Goal: Task Accomplishment & Management: Use online tool/utility

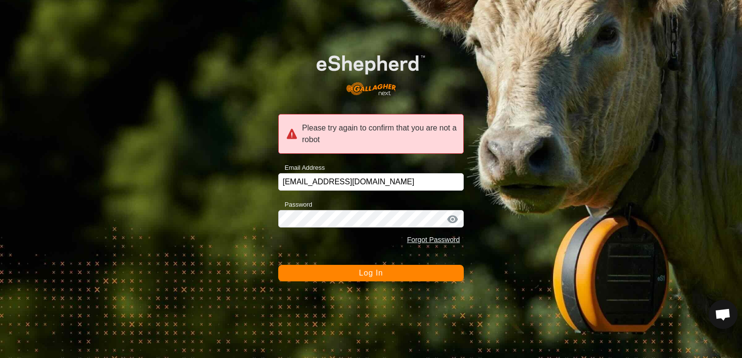
click at [331, 278] on button "Log In" at bounding box center [370, 273] width 185 height 17
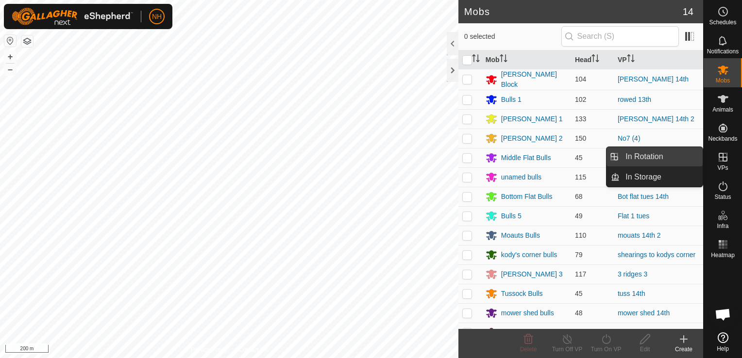
drag, startPoint x: 645, startPoint y: 156, endPoint x: 650, endPoint y: 151, distance: 6.9
click at [645, 156] on link "In Rotation" at bounding box center [660, 156] width 83 height 19
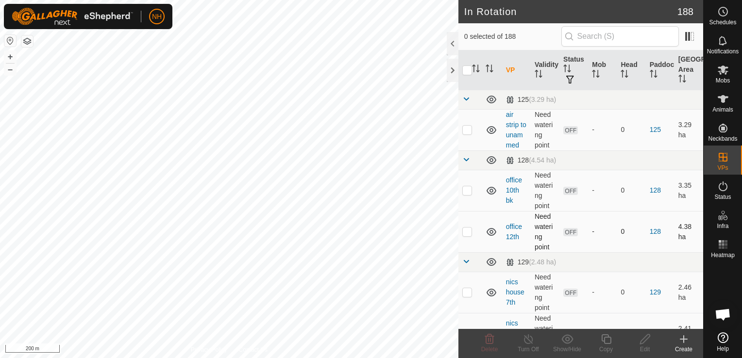
click at [683, 343] on icon at bounding box center [683, 339] width 0 height 7
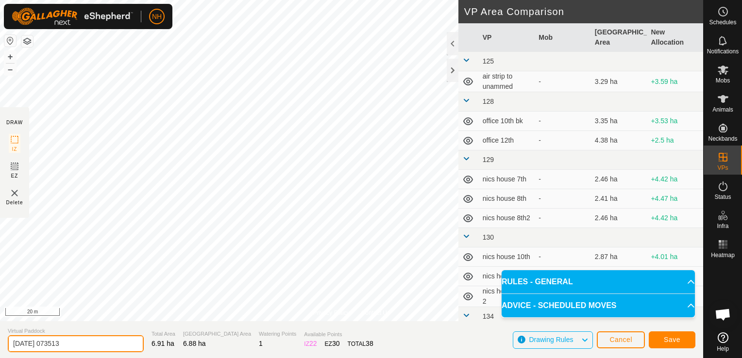
click at [112, 336] on input "2025-10-15 073513" at bounding box center [76, 343] width 136 height 17
type input "2"
type input "[PERSON_NAME] 15th"
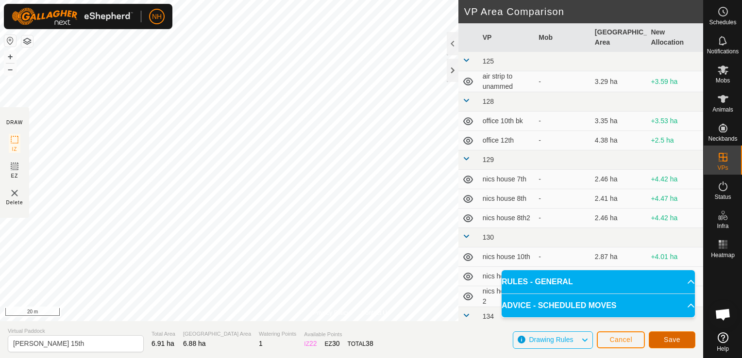
click at [672, 338] on span "Save" at bounding box center [671, 340] width 17 height 8
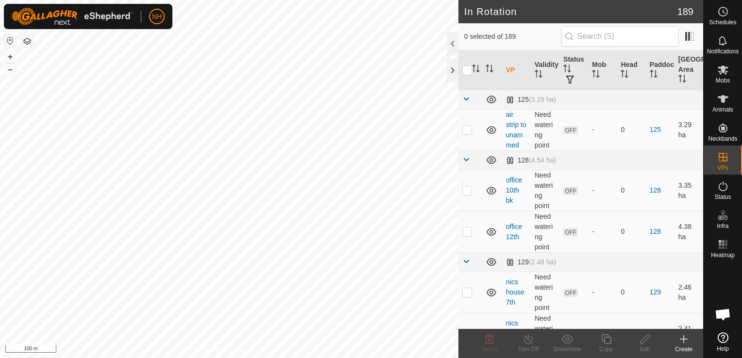
click at [682, 339] on icon at bounding box center [683, 339] width 12 height 12
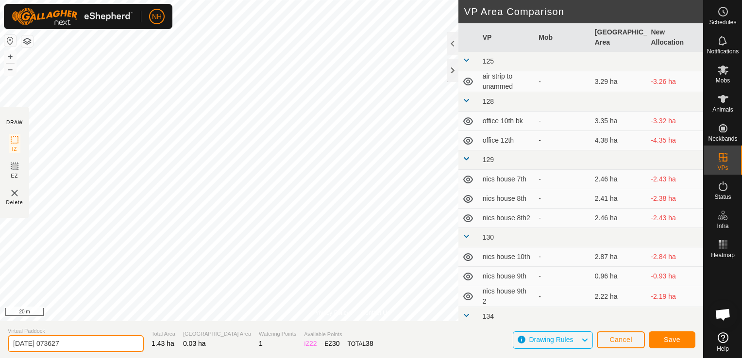
click at [109, 348] on input "2025-10-15 073627" at bounding box center [76, 343] width 136 height 17
type input "2"
type input "mower shed 15th"
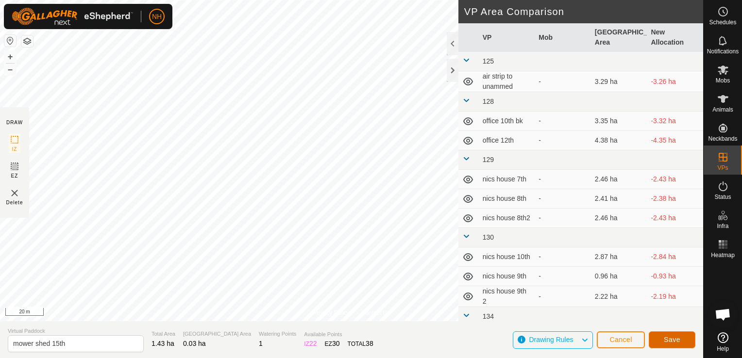
click at [678, 337] on span "Save" at bounding box center [671, 340] width 17 height 8
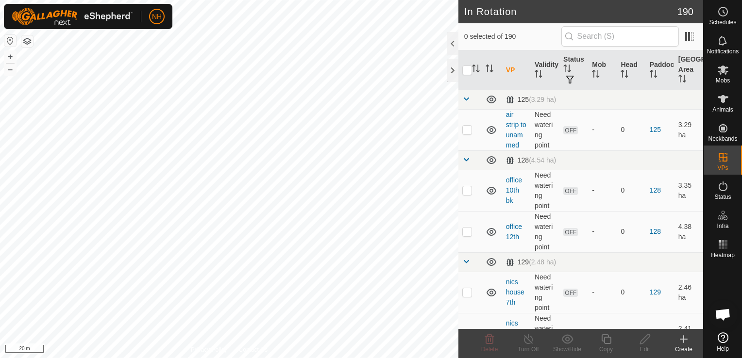
click at [683, 339] on icon at bounding box center [683, 339] width 0 height 7
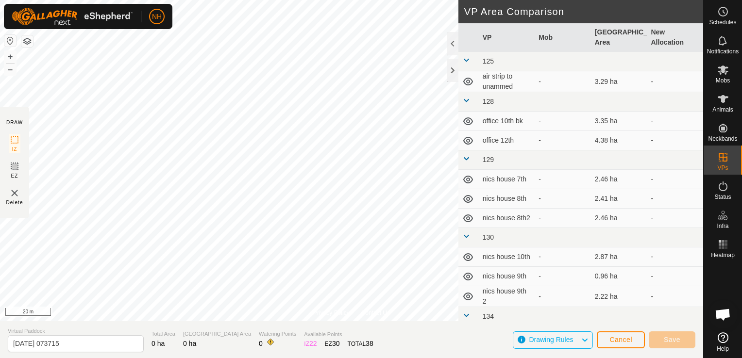
click at [111, 0] on html "NH Schedules Notifications Mobs Animals Neckbands VPs Status Infra Heatmap Help…" at bounding box center [371, 179] width 742 height 358
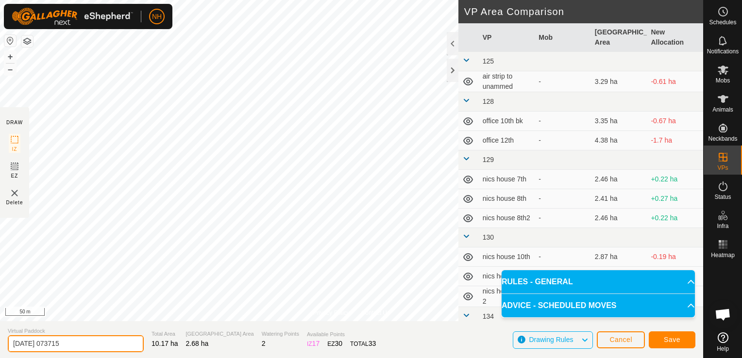
click at [98, 347] on input "2025-10-15 073715" at bounding box center [76, 343] width 136 height 17
type input "2"
type input "rowed 15th"
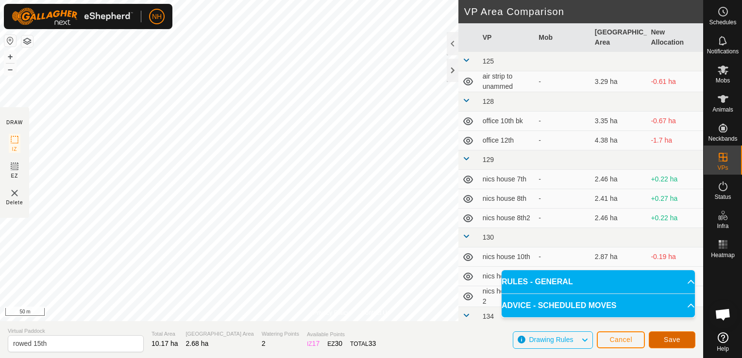
click at [671, 338] on span "Save" at bounding box center [671, 340] width 17 height 8
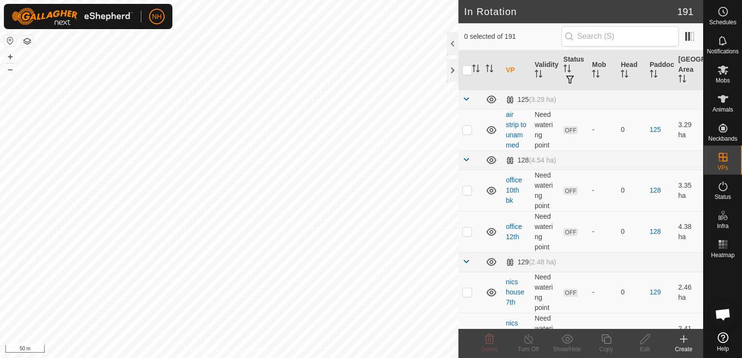
click at [682, 338] on icon at bounding box center [683, 339] width 12 height 12
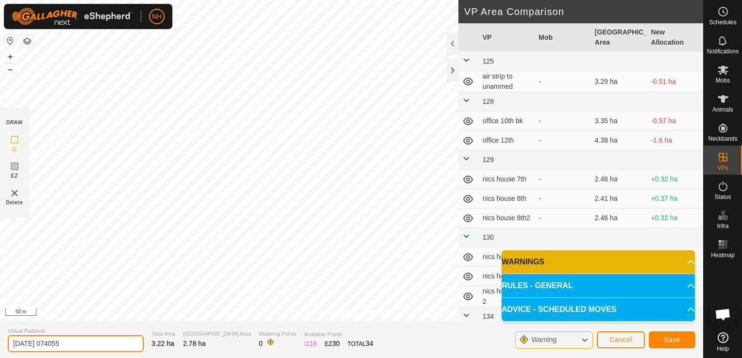
click at [108, 345] on input "2025-10-15 074055" at bounding box center [76, 343] width 136 height 17
click at [112, 343] on input "2025-10-15 074055" at bounding box center [76, 343] width 136 height 17
type input "2"
type input "unammed 15th"
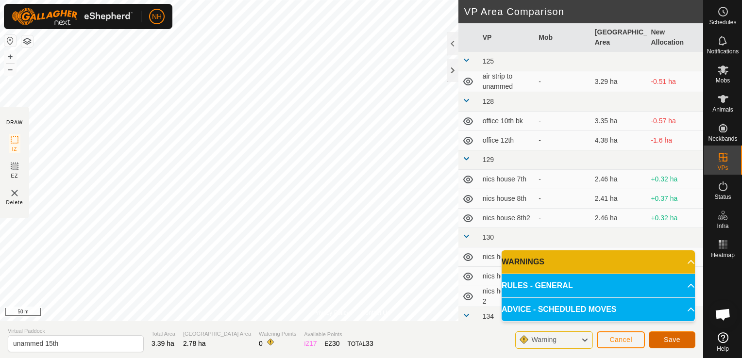
click at [668, 338] on span "Save" at bounding box center [671, 340] width 17 height 8
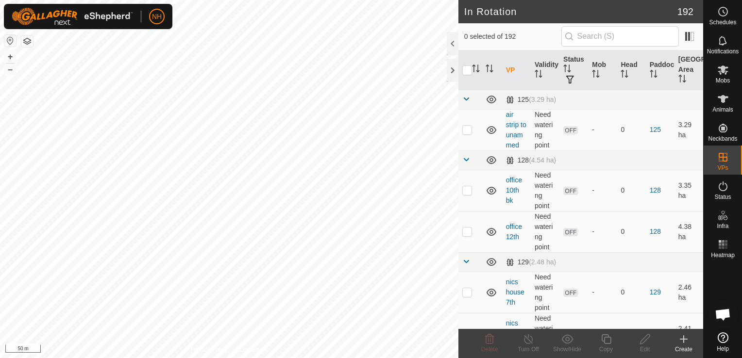
click at [683, 341] on icon at bounding box center [683, 339] width 0 height 7
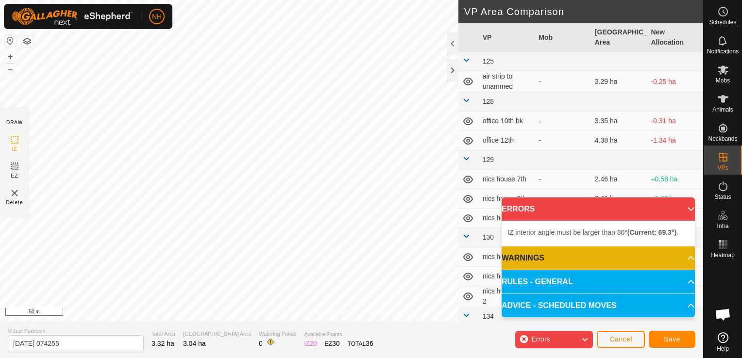
click at [264, 342] on div "Privacy Policy Contact Us + – ⇧ i 50 m DRAW IZ EZ Delete VP Area Comparison VP …" at bounding box center [351, 179] width 703 height 358
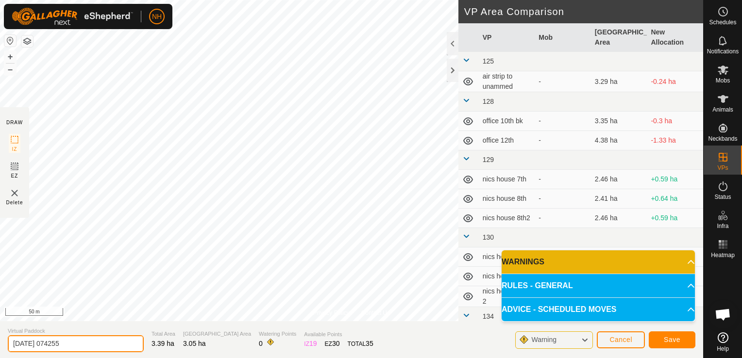
click at [101, 345] on input "2025-10-15 074255" at bounding box center [76, 343] width 136 height 17
type input "2"
type input "tuss 15th"
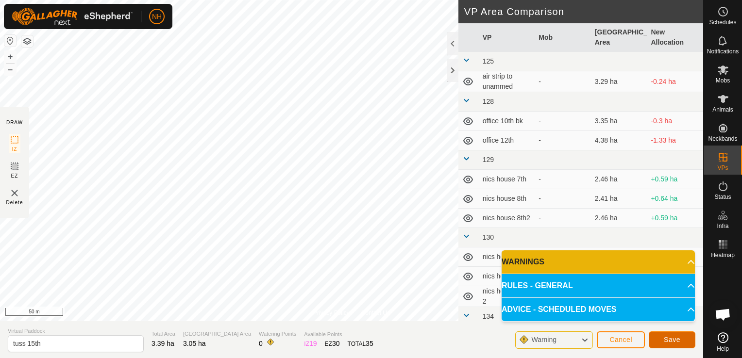
click at [660, 335] on button "Save" at bounding box center [671, 339] width 47 height 17
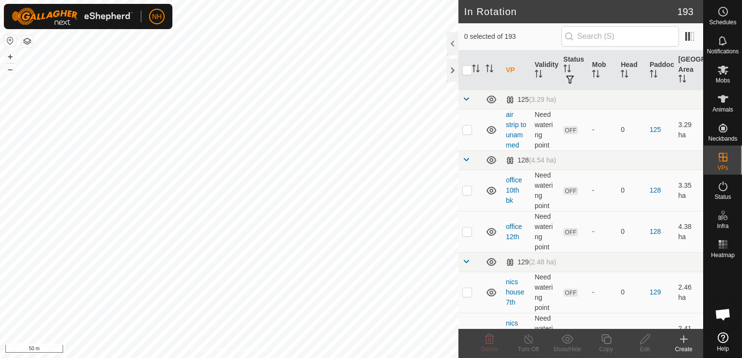
click at [683, 343] on icon at bounding box center [683, 339] width 0 height 7
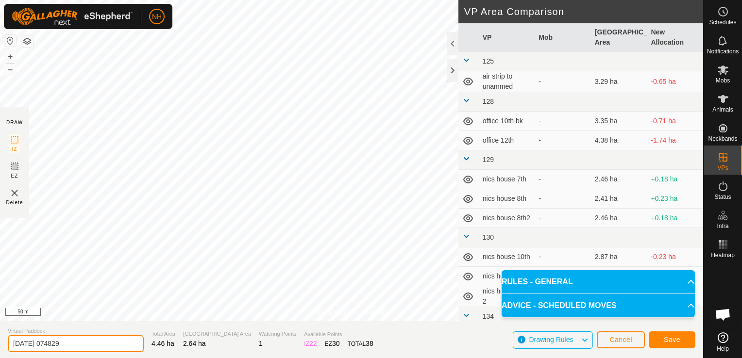
click at [109, 341] on input "2025-10-15 074829" at bounding box center [76, 343] width 136 height 17
type input "2"
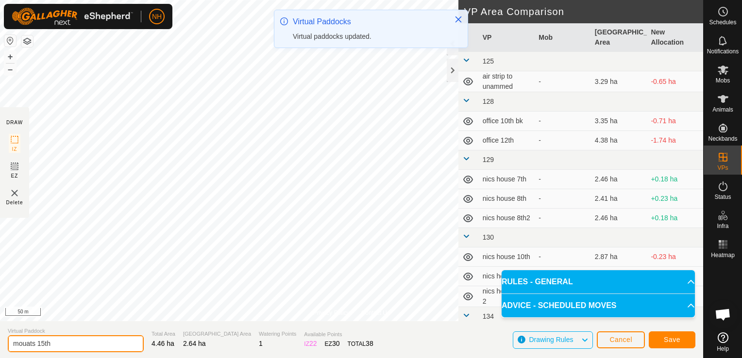
type input "mouats 15th"
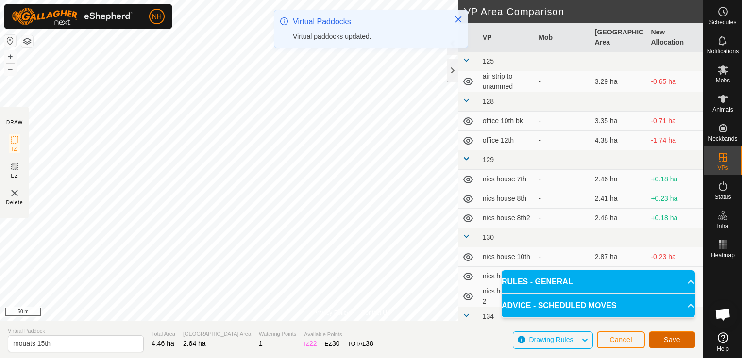
click at [681, 336] on button "Save" at bounding box center [671, 339] width 47 height 17
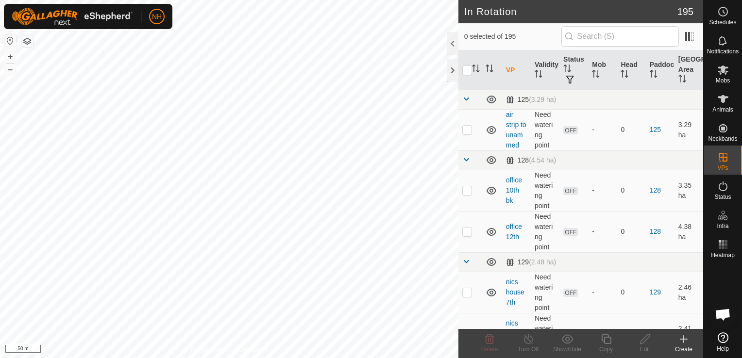
click at [681, 339] on icon at bounding box center [683, 339] width 7 height 0
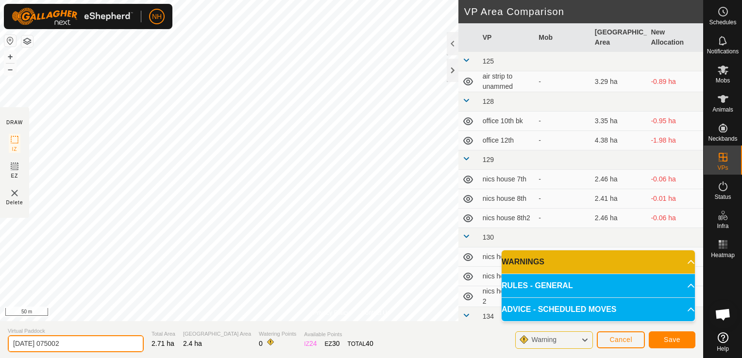
click at [110, 342] on input "2025-10-15 075002" at bounding box center [76, 343] width 136 height 17
type input "2"
type input "[PERSON_NAME] 15th"
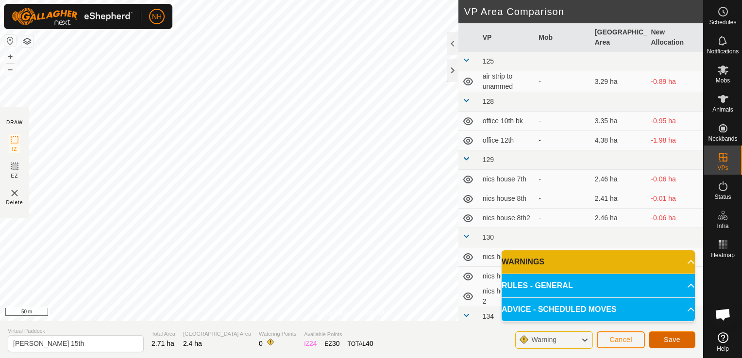
click at [668, 338] on span "Save" at bounding box center [671, 340] width 17 height 8
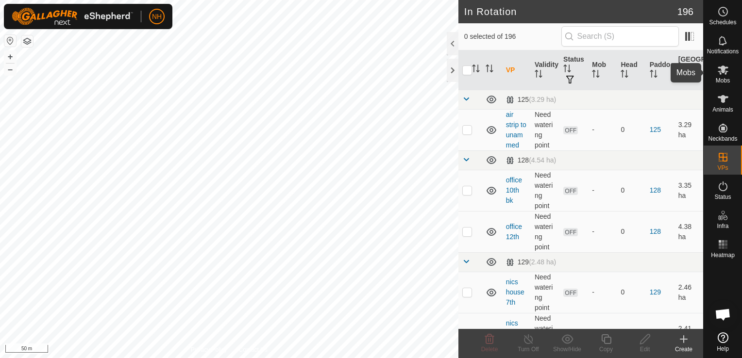
click at [720, 73] on icon at bounding box center [723, 70] width 12 height 12
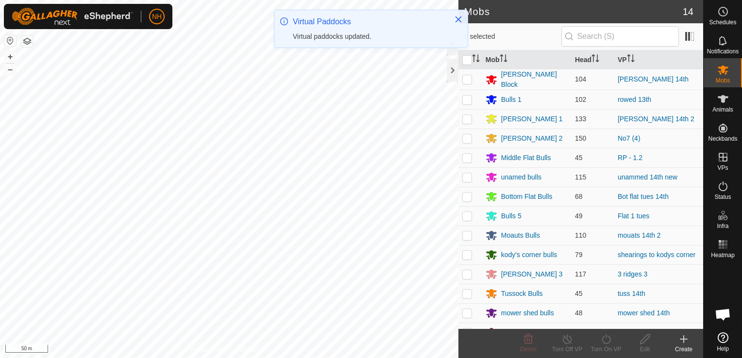
click at [466, 97] on p-checkbox at bounding box center [467, 100] width 10 height 8
checkbox input "true"
click at [603, 342] on icon at bounding box center [606, 339] width 12 height 12
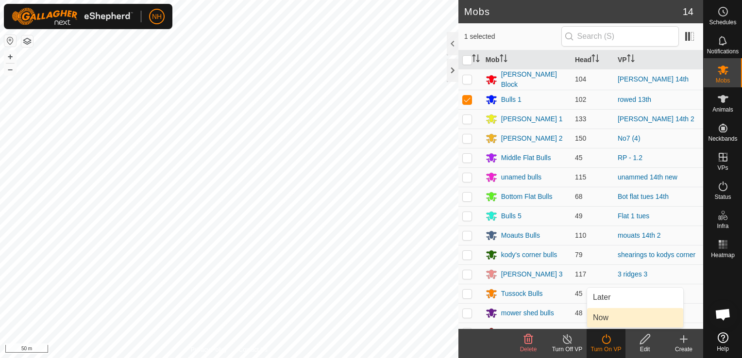
click at [609, 317] on link "Now" at bounding box center [635, 317] width 96 height 19
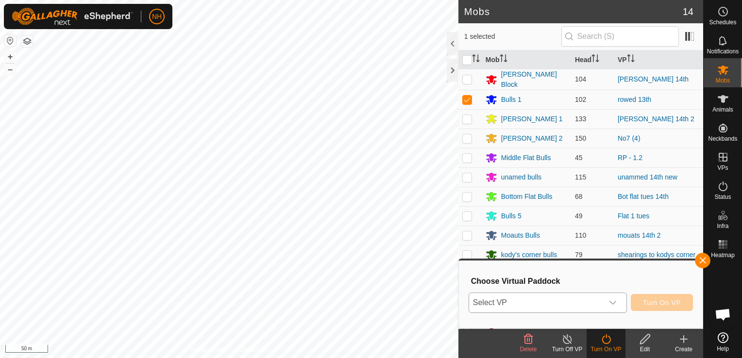
click at [567, 301] on span "Select VP" at bounding box center [536, 302] width 134 height 19
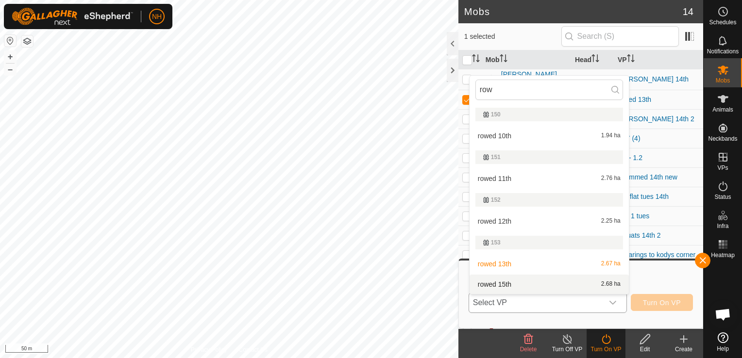
type input "row"
click at [503, 282] on li "rowed 15th 2.68 ha" at bounding box center [548, 284] width 159 height 19
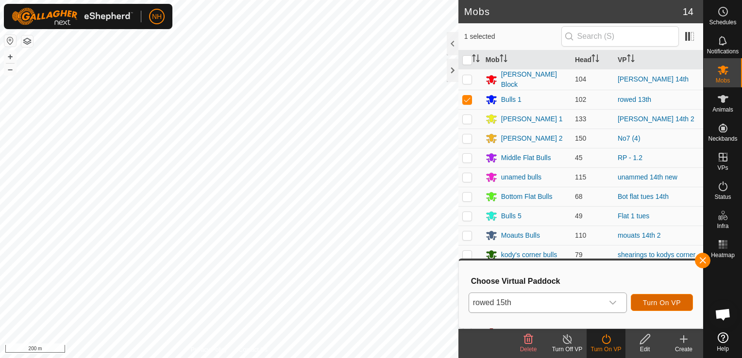
click at [661, 301] on span "Turn On VP" at bounding box center [662, 303] width 38 height 8
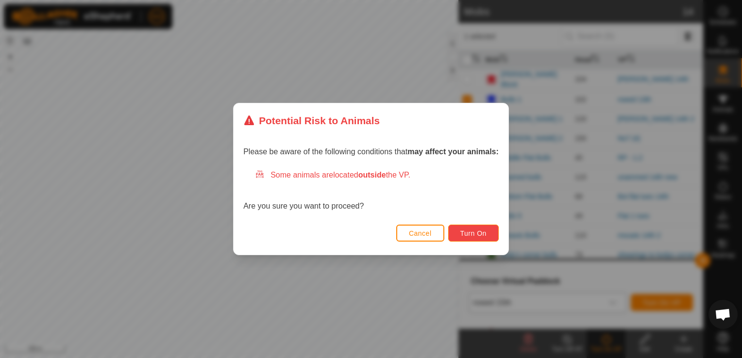
click at [484, 229] on button "Turn On" at bounding box center [473, 233] width 50 height 17
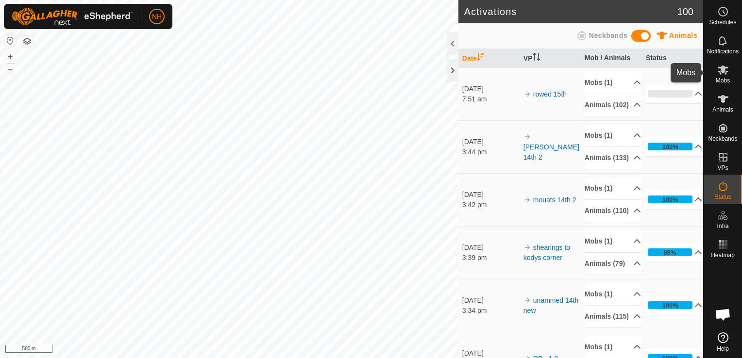
click at [721, 72] on icon at bounding box center [722, 70] width 11 height 9
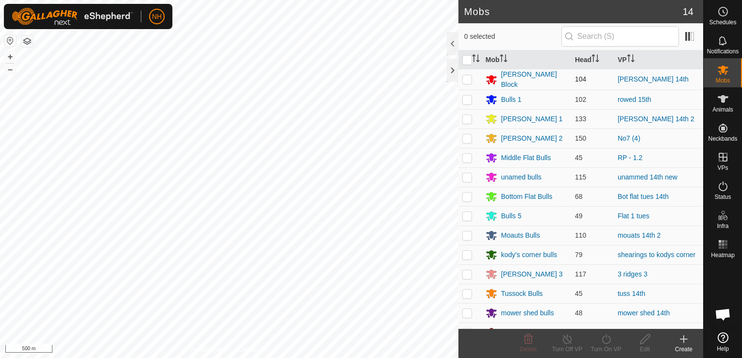
click at [463, 75] on p-checkbox at bounding box center [467, 79] width 10 height 8
checkbox input "true"
click at [606, 343] on icon at bounding box center [606, 339] width 12 height 12
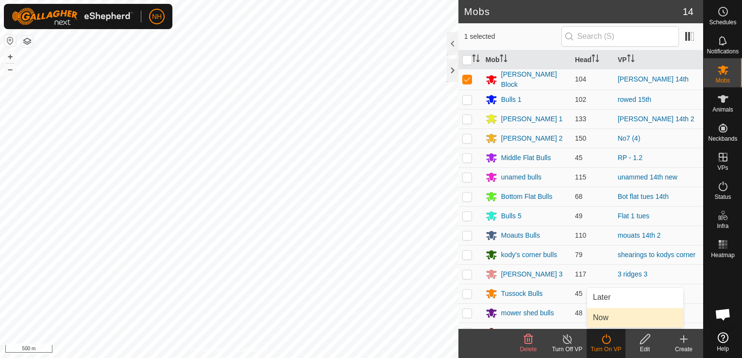
click at [605, 313] on link "Now" at bounding box center [635, 317] width 96 height 19
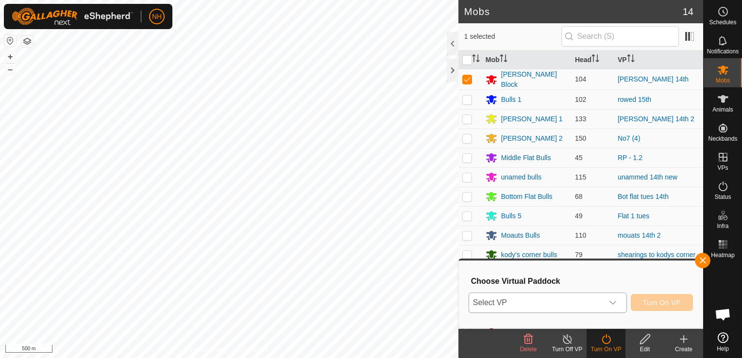
click at [588, 301] on span "Select VP" at bounding box center [536, 302] width 134 height 19
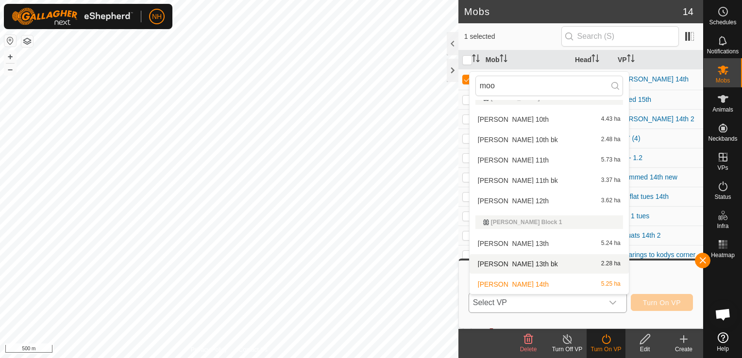
scroll to position [33, 0]
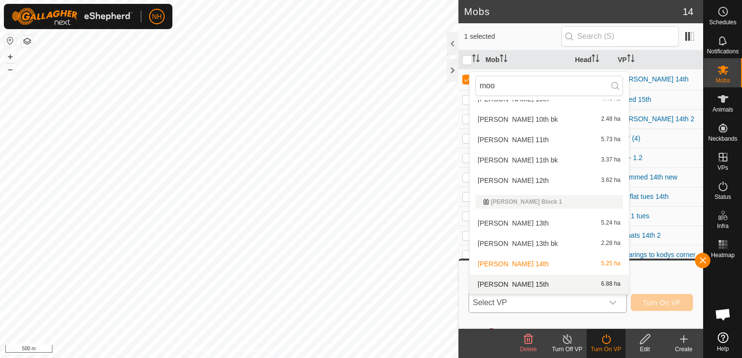
type input "moo"
click at [522, 285] on li "moores 15th 6.88 ha" at bounding box center [548, 284] width 159 height 19
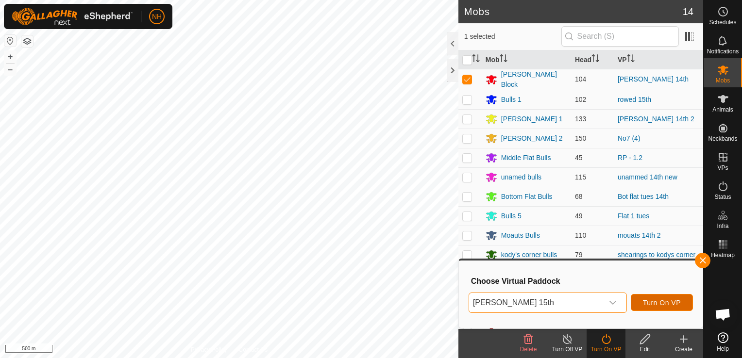
click at [639, 304] on button "Turn On VP" at bounding box center [661, 302] width 62 height 17
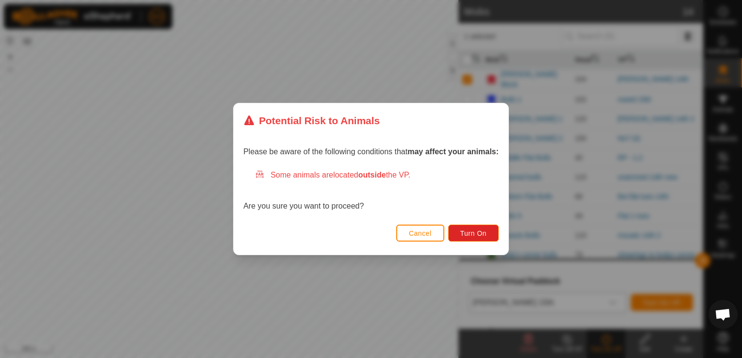
click at [437, 223] on div "Cancel Turn On" at bounding box center [370, 238] width 275 height 33
click at [460, 229] on button "Turn On" at bounding box center [473, 233] width 50 height 17
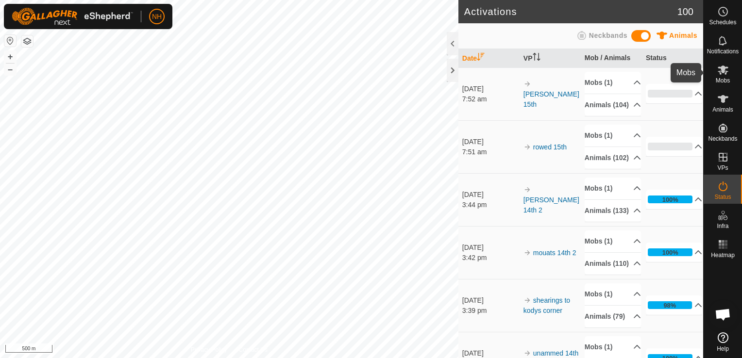
click at [725, 73] on icon at bounding box center [722, 70] width 11 height 9
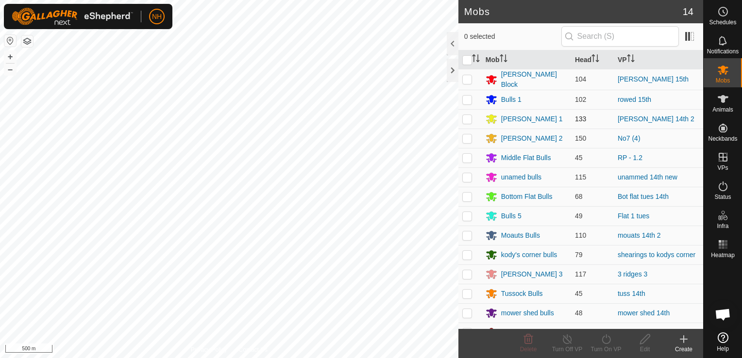
click at [470, 117] on p-checkbox at bounding box center [467, 119] width 10 height 8
checkbox input "true"
click at [606, 341] on icon at bounding box center [606, 339] width 12 height 12
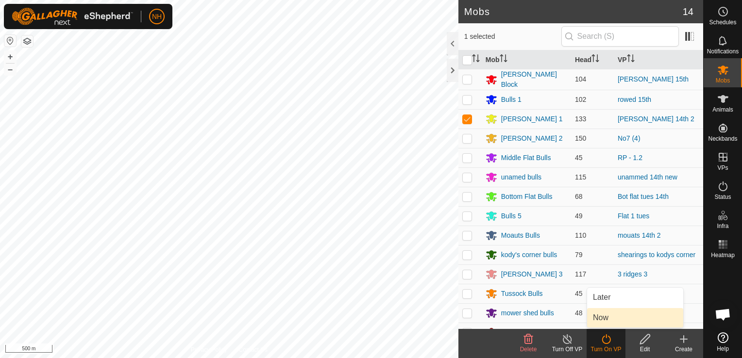
click at [607, 322] on link "Now" at bounding box center [635, 317] width 96 height 19
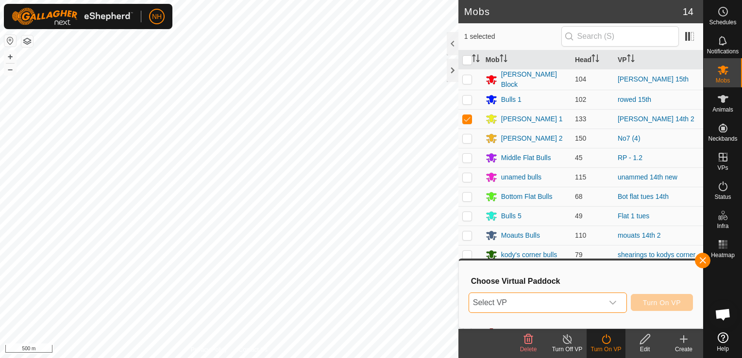
click at [545, 303] on span "Select VP" at bounding box center [536, 302] width 134 height 19
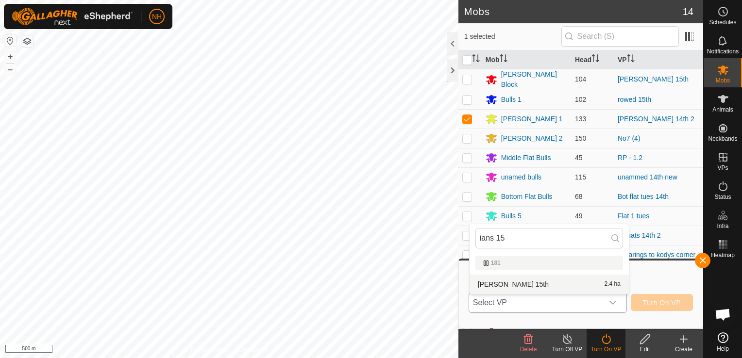
type input "ians 15"
click at [522, 286] on li "ians 15th 2.4 ha" at bounding box center [548, 284] width 159 height 19
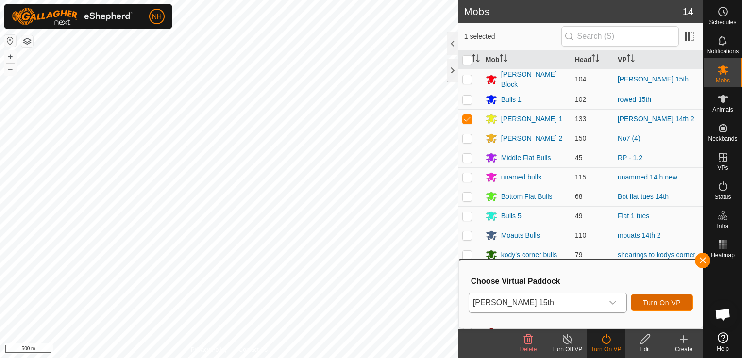
click at [668, 304] on span "Turn On VP" at bounding box center [662, 303] width 38 height 8
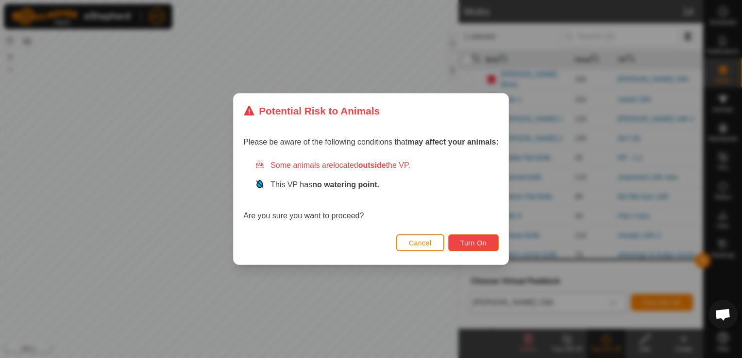
click at [487, 244] on button "Turn On" at bounding box center [473, 242] width 50 height 17
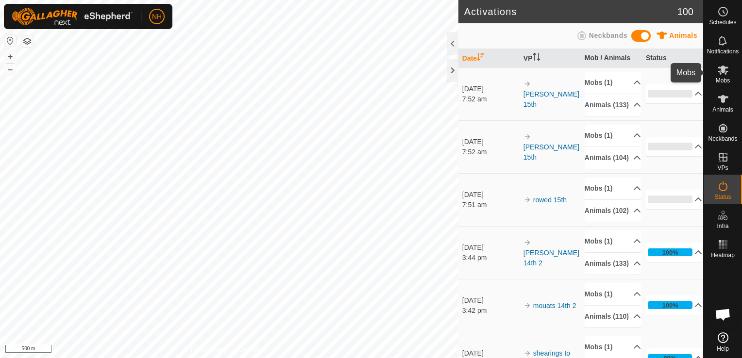
click at [720, 72] on icon at bounding box center [723, 70] width 12 height 12
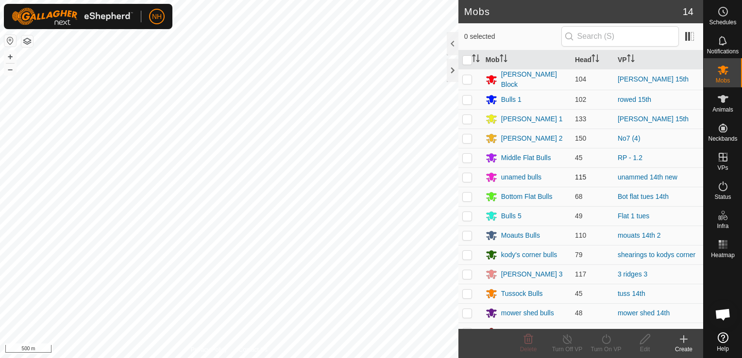
click at [466, 174] on p-checkbox at bounding box center [467, 177] width 10 height 8
checkbox input "true"
click at [607, 343] on icon at bounding box center [606, 339] width 12 height 12
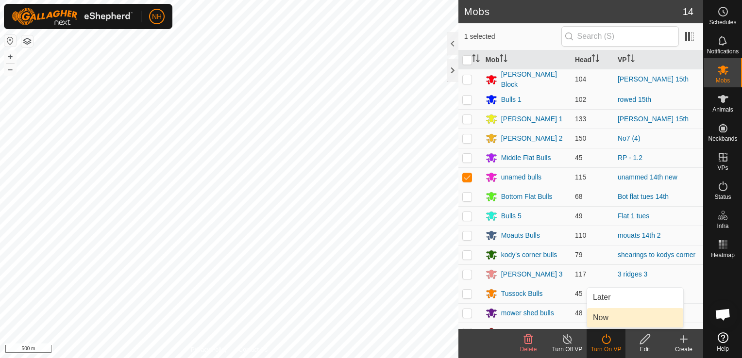
click at [606, 323] on link "Now" at bounding box center [635, 317] width 96 height 19
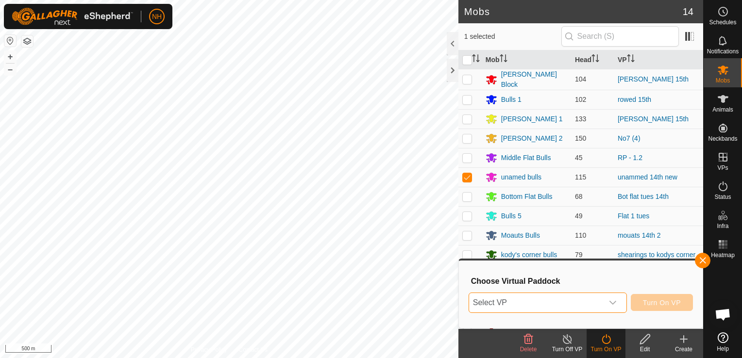
click at [576, 300] on span "Select VP" at bounding box center [536, 302] width 134 height 19
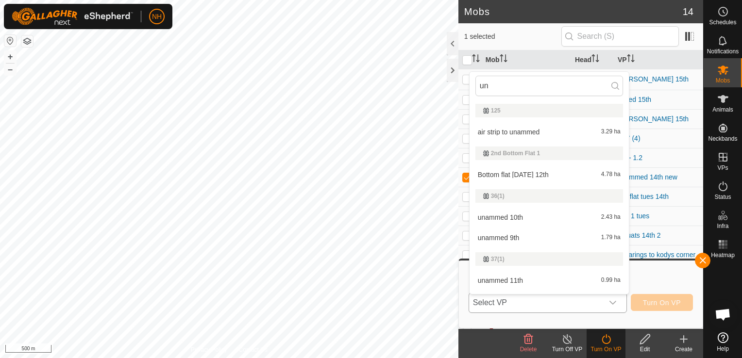
type input "una"
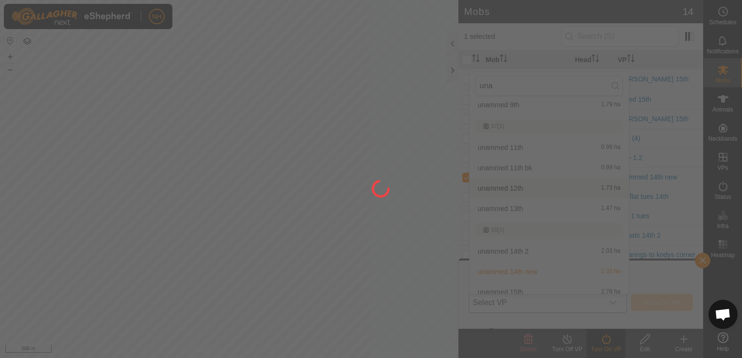
scroll to position [112, 0]
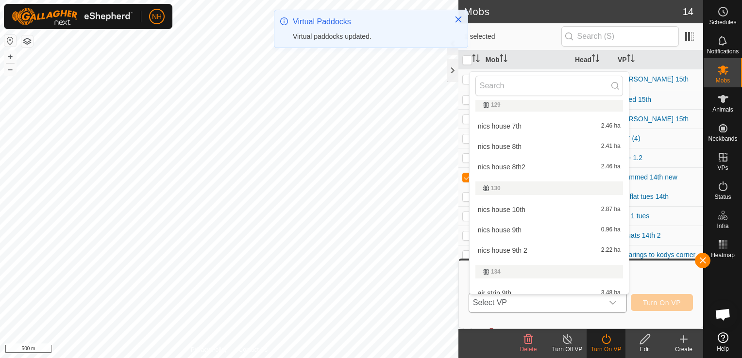
click at [512, 270] on div "134" at bounding box center [549, 272] width 132 height 6
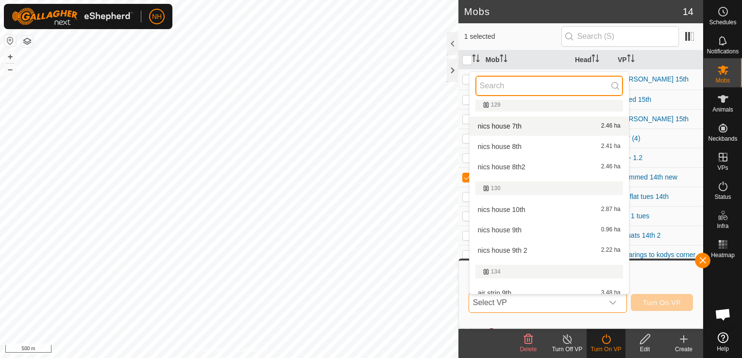
click at [539, 84] on input "text" at bounding box center [549, 86] width 148 height 20
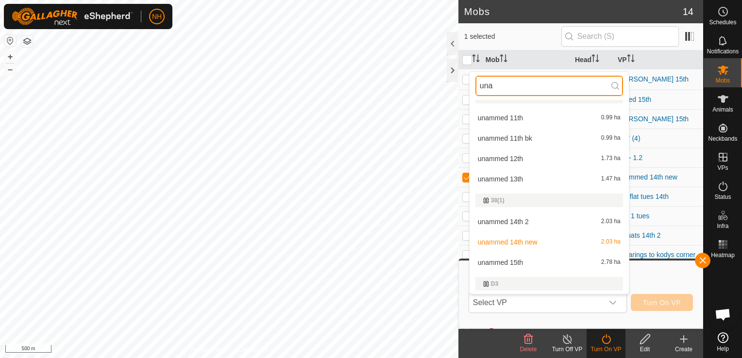
scroll to position [141, 0]
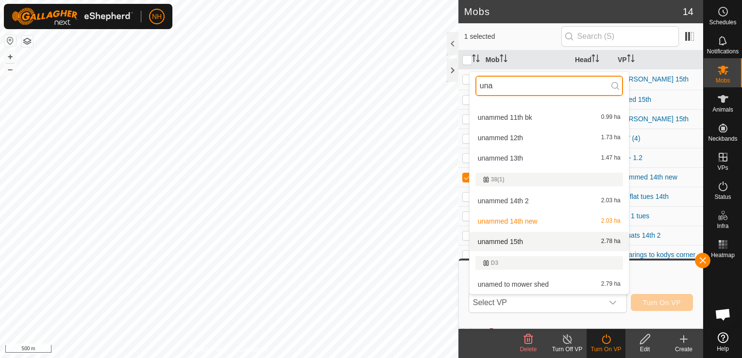
type input "una"
click at [525, 239] on li "unammed 15th 2.78 ha" at bounding box center [548, 241] width 159 height 19
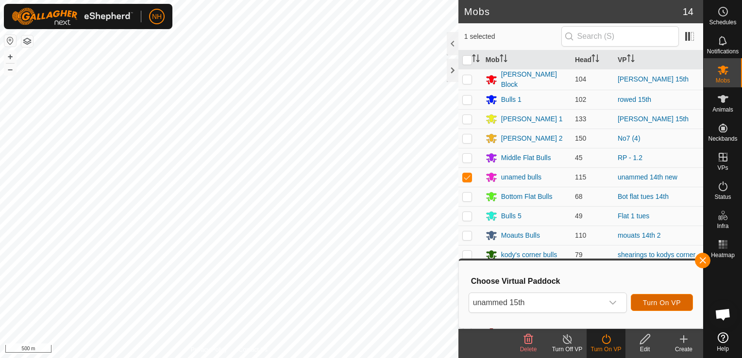
click at [664, 301] on span "Turn On VP" at bounding box center [662, 303] width 38 height 8
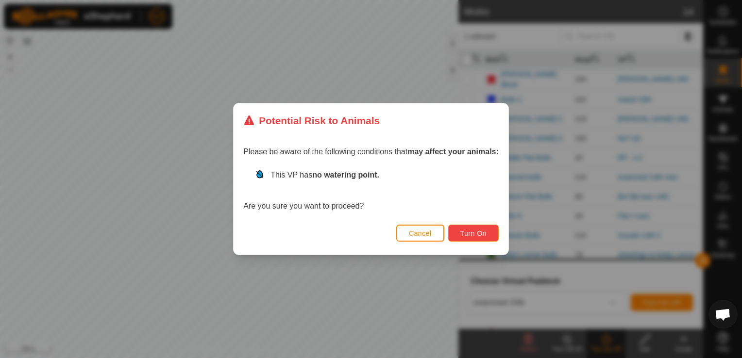
click at [476, 229] on button "Turn On" at bounding box center [473, 233] width 50 height 17
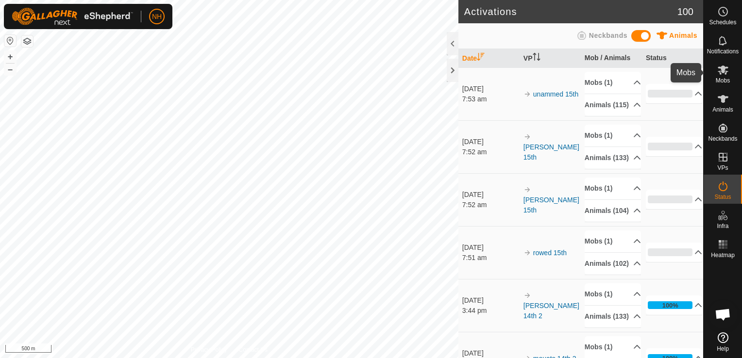
drag, startPoint x: 0, startPoint y: 0, endPoint x: 726, endPoint y: 74, distance: 730.3
click at [726, 74] on icon at bounding box center [723, 70] width 12 height 12
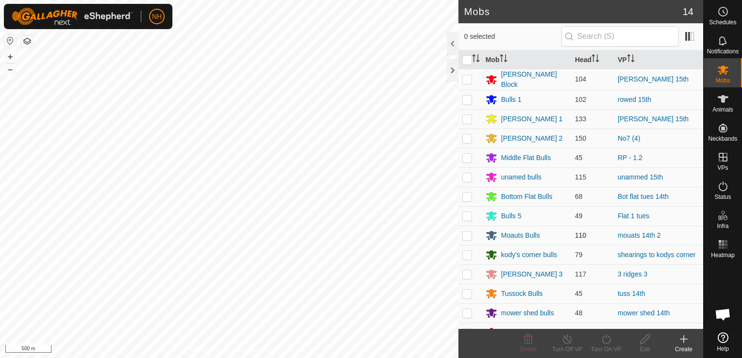
click at [467, 237] on p-checkbox at bounding box center [467, 235] width 10 height 8
checkbox input "true"
click at [606, 339] on icon at bounding box center [606, 339] width 12 height 12
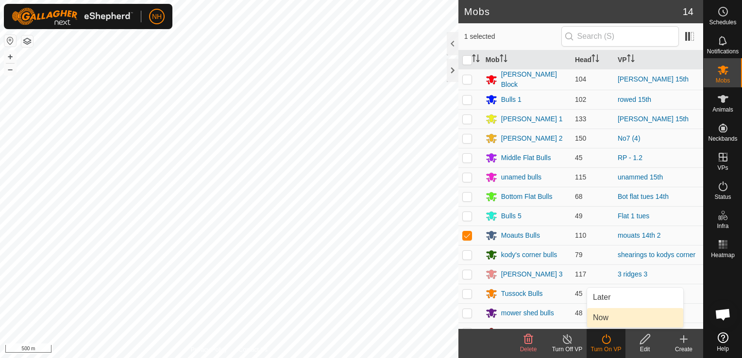
click at [604, 318] on link "Now" at bounding box center [635, 317] width 96 height 19
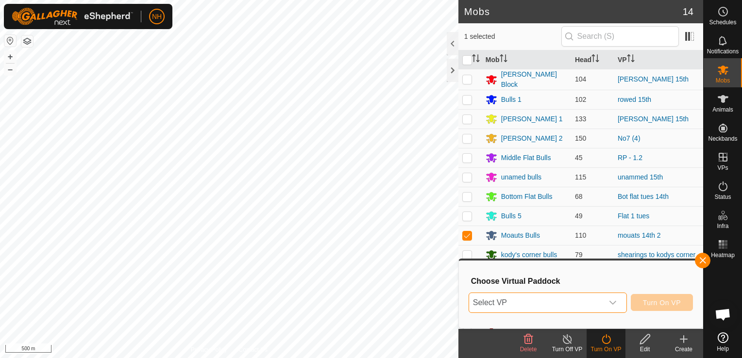
click at [578, 303] on span "Select VP" at bounding box center [536, 302] width 134 height 19
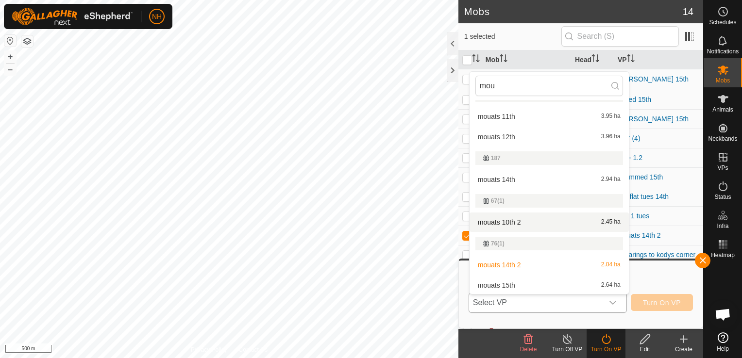
scroll to position [59, 0]
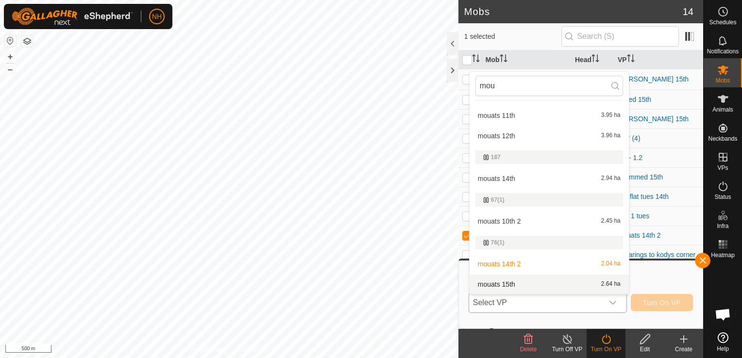
type input "mou"
click at [544, 280] on li "mouats 15th 2.64 ha" at bounding box center [548, 284] width 159 height 19
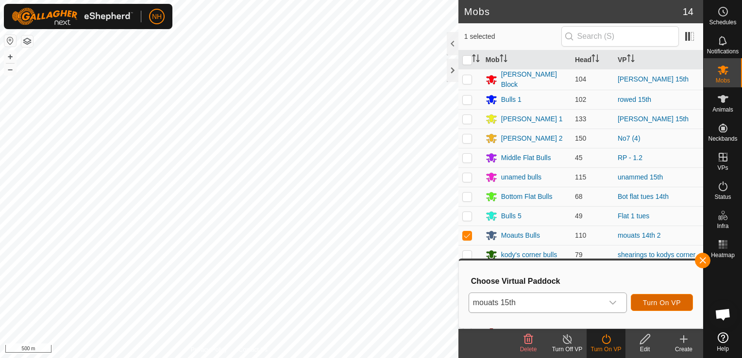
click at [650, 307] on button "Turn On VP" at bounding box center [661, 302] width 62 height 17
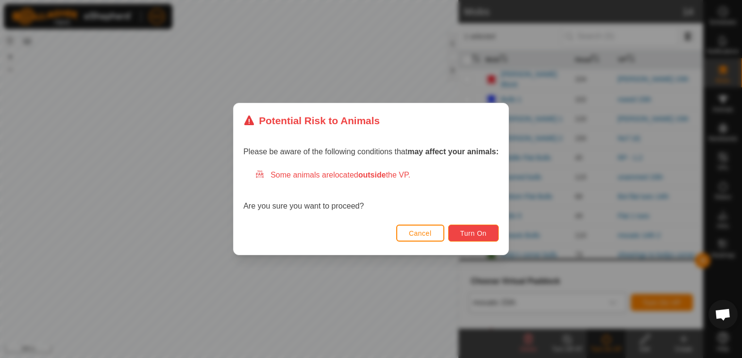
click at [487, 226] on button "Turn On" at bounding box center [473, 233] width 50 height 17
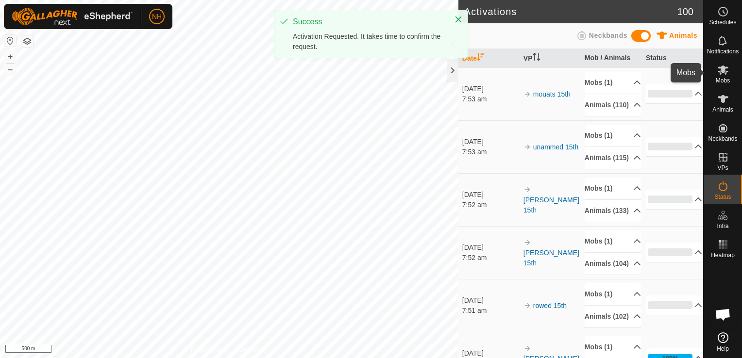
click at [722, 73] on icon at bounding box center [722, 70] width 11 height 9
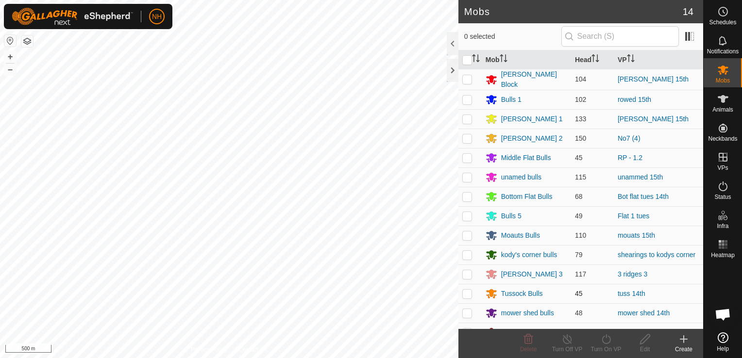
click at [467, 293] on p-checkbox at bounding box center [467, 294] width 10 height 8
click at [468, 290] on p-checkbox at bounding box center [467, 294] width 10 height 8
checkbox input "false"
click at [468, 253] on p-checkbox at bounding box center [467, 255] width 10 height 8
click at [464, 253] on p-checkbox at bounding box center [467, 255] width 10 height 8
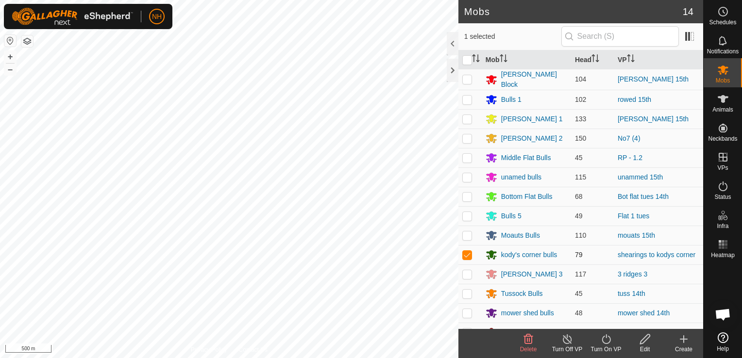
checkbox input "false"
click at [467, 290] on p-checkbox at bounding box center [467, 294] width 10 height 8
checkbox input "true"
click at [602, 340] on icon at bounding box center [605, 339] width 9 height 10
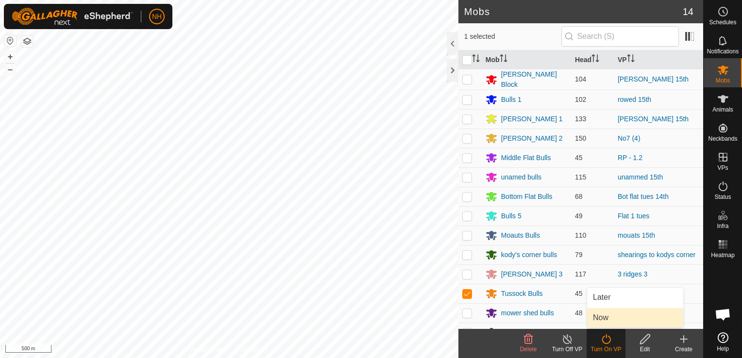
click at [607, 320] on link "Now" at bounding box center [635, 317] width 96 height 19
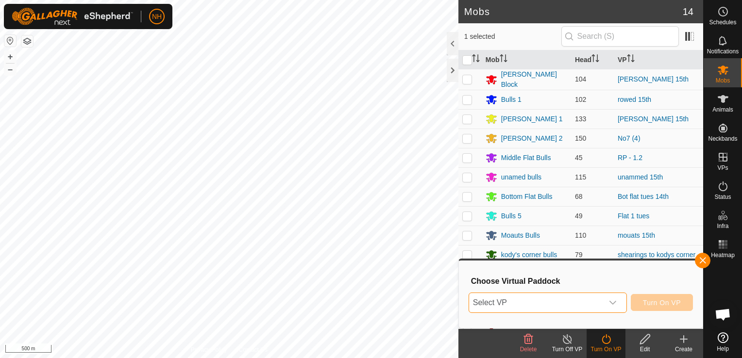
click at [568, 302] on span "Select VP" at bounding box center [536, 302] width 134 height 19
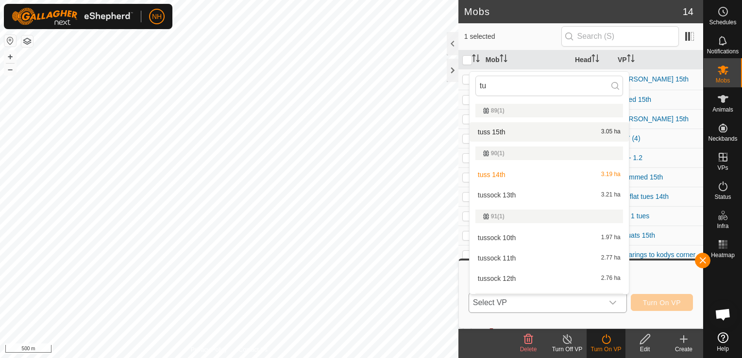
type input "tu"
click at [516, 131] on li "tuss 15th 3.05 ha" at bounding box center [548, 131] width 159 height 19
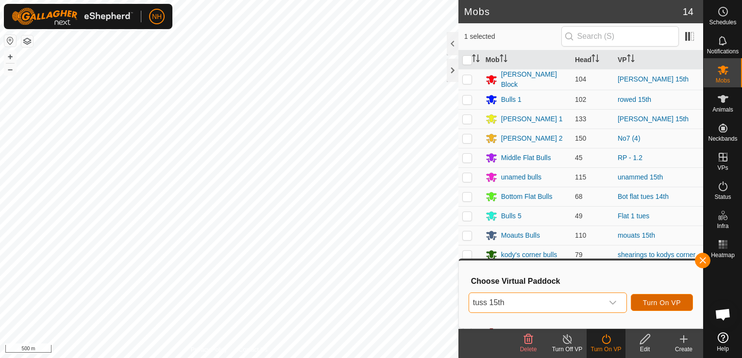
click at [660, 302] on span "Turn On VP" at bounding box center [662, 303] width 38 height 8
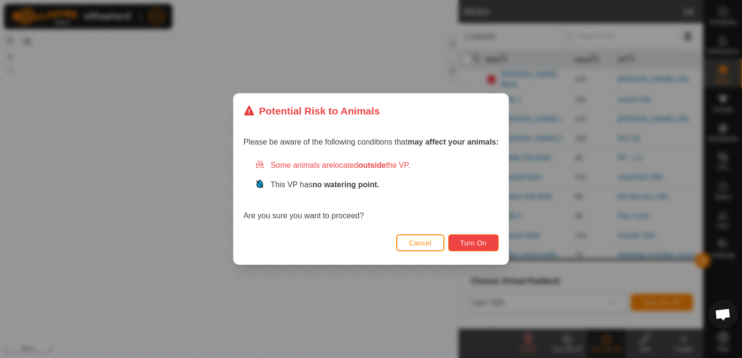
click at [484, 244] on span "Turn On" at bounding box center [473, 243] width 26 height 8
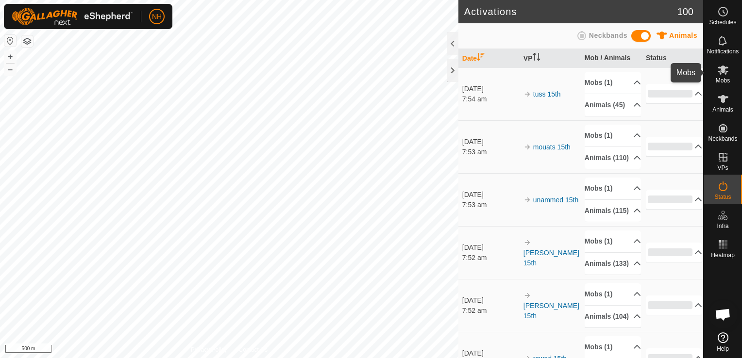
click at [722, 73] on icon at bounding box center [723, 70] width 12 height 12
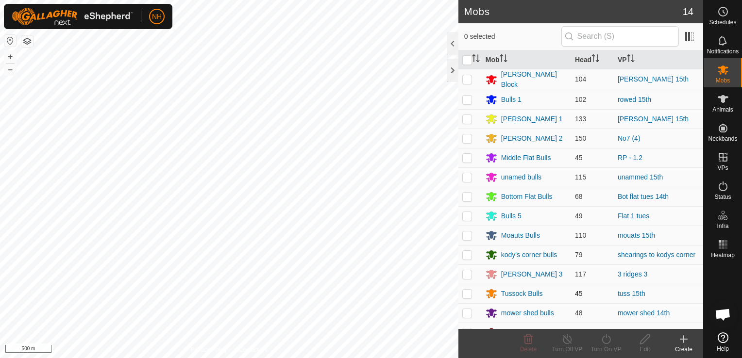
scroll to position [11, 0]
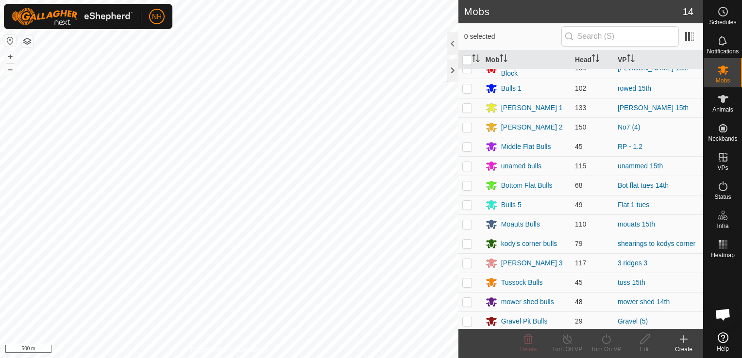
click at [465, 300] on p-checkbox at bounding box center [467, 302] width 10 height 8
checkbox input "true"
click at [608, 341] on icon at bounding box center [606, 339] width 12 height 12
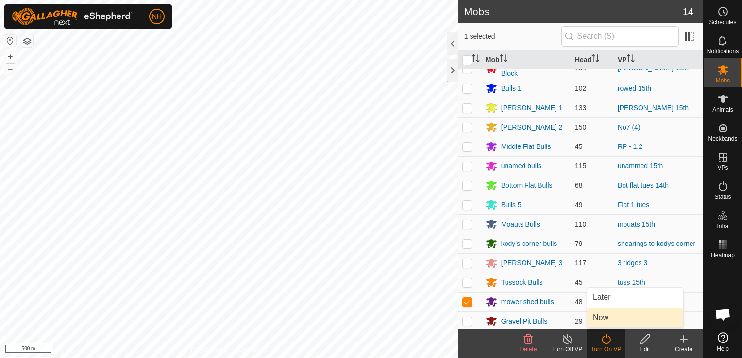
click at [605, 315] on link "Now" at bounding box center [635, 317] width 96 height 19
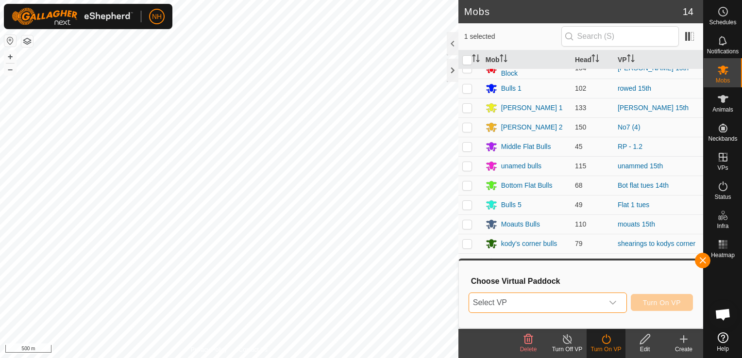
click at [584, 309] on span "Select VP" at bounding box center [536, 302] width 134 height 19
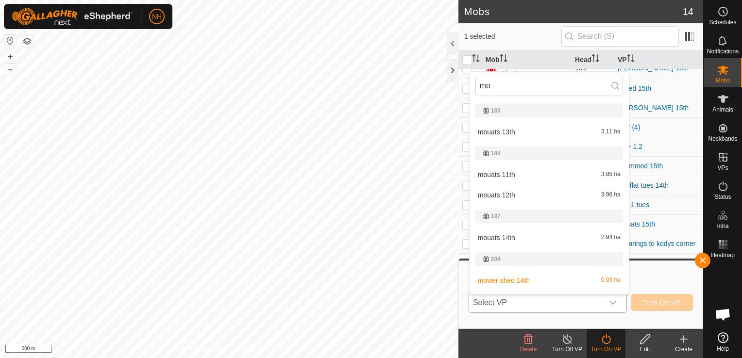
scroll to position [17, 0]
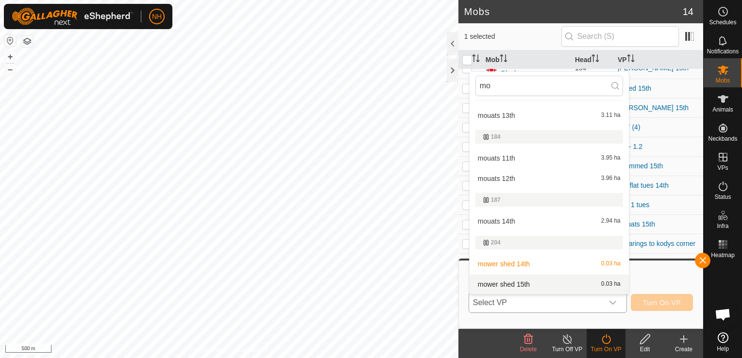
type input "mo"
click at [543, 280] on li "mower shed 15th 0.03 ha" at bounding box center [548, 284] width 159 height 19
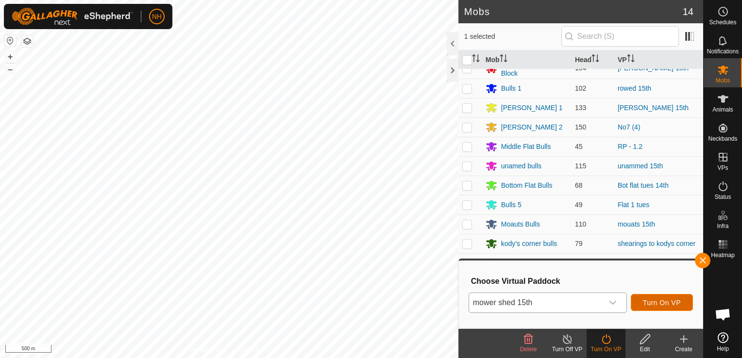
click at [644, 304] on span "Turn On VP" at bounding box center [662, 303] width 38 height 8
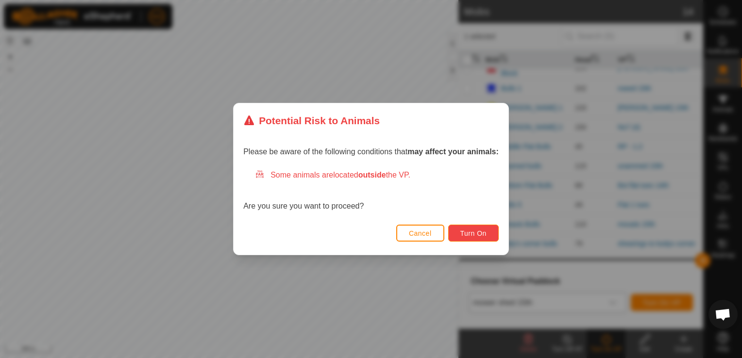
click at [468, 234] on span "Turn On" at bounding box center [473, 234] width 26 height 8
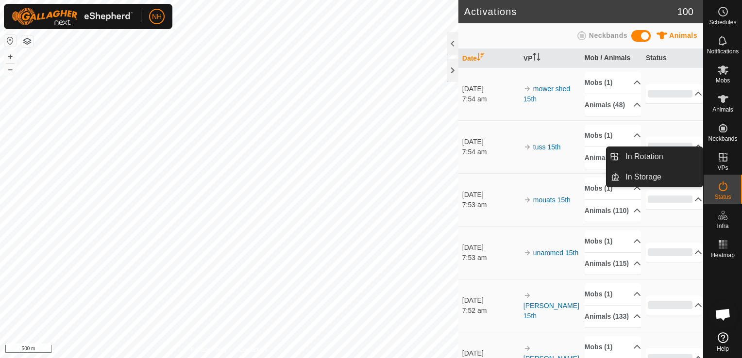
click at [719, 157] on icon at bounding box center [722, 157] width 9 height 9
click at [636, 152] on link "In Rotation" at bounding box center [660, 156] width 83 height 19
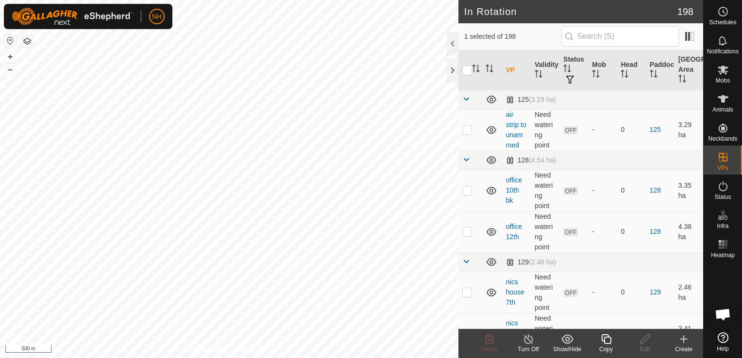
click at [684, 338] on icon at bounding box center [683, 339] width 12 height 12
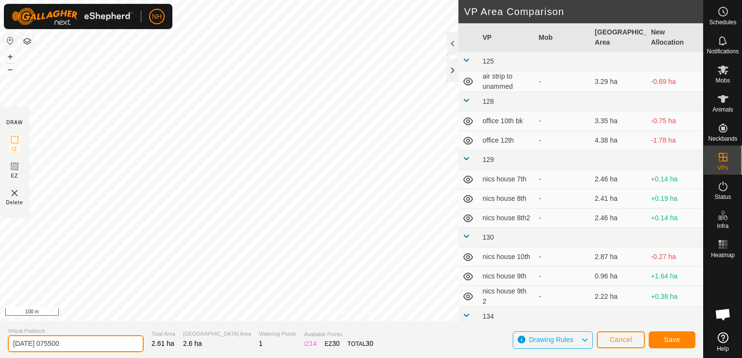
click at [111, 346] on input "[DATE] 075500" at bounding box center [76, 343] width 136 height 17
type input "2"
type input "kodys 15th"
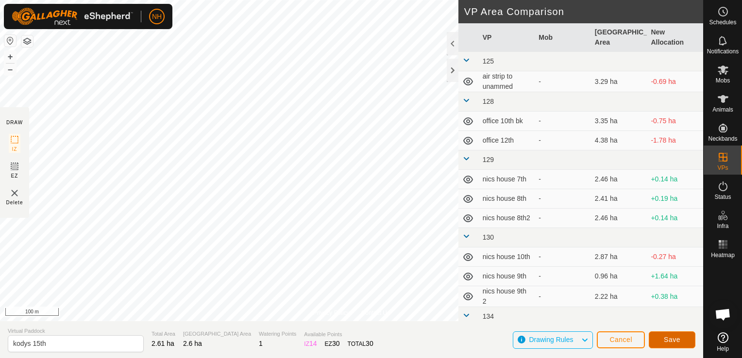
click at [670, 337] on span "Save" at bounding box center [671, 340] width 17 height 8
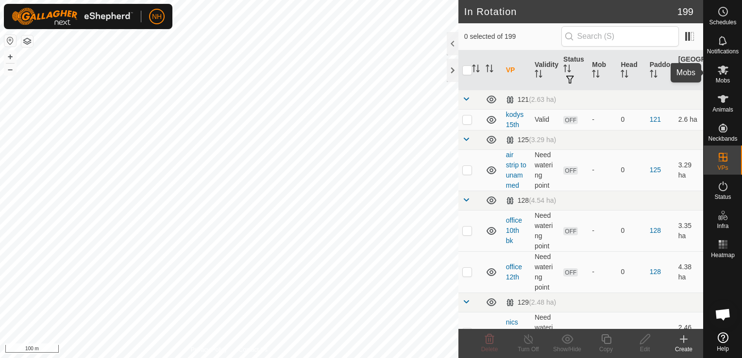
click at [724, 71] on icon at bounding box center [722, 70] width 11 height 9
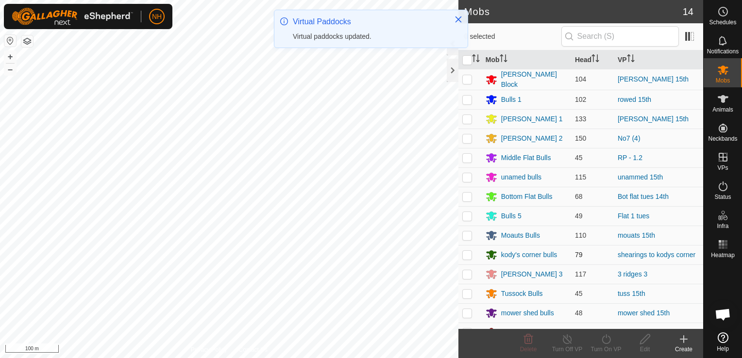
click at [466, 252] on p-checkbox at bounding box center [467, 255] width 10 height 8
checkbox input "true"
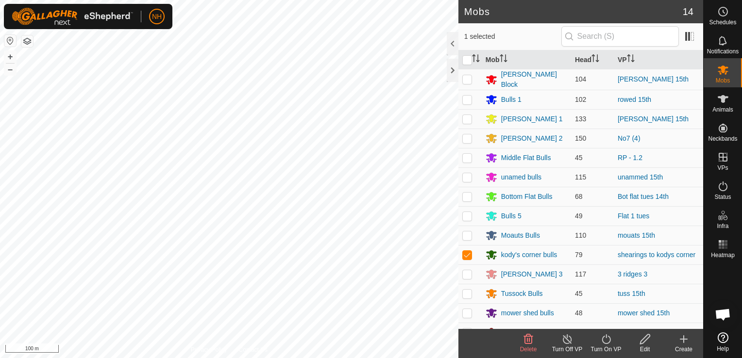
click at [601, 344] on icon at bounding box center [606, 339] width 12 height 12
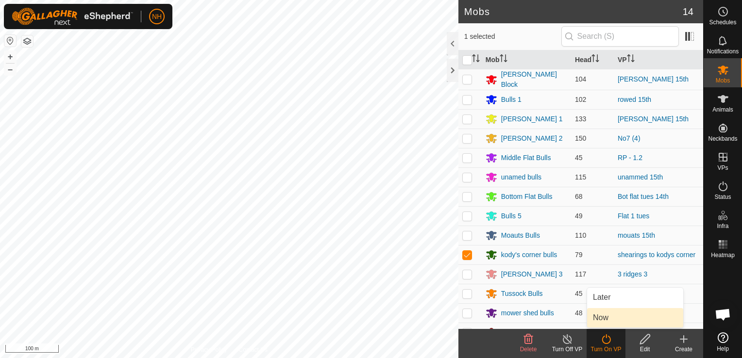
click at [600, 319] on link "Now" at bounding box center [635, 317] width 96 height 19
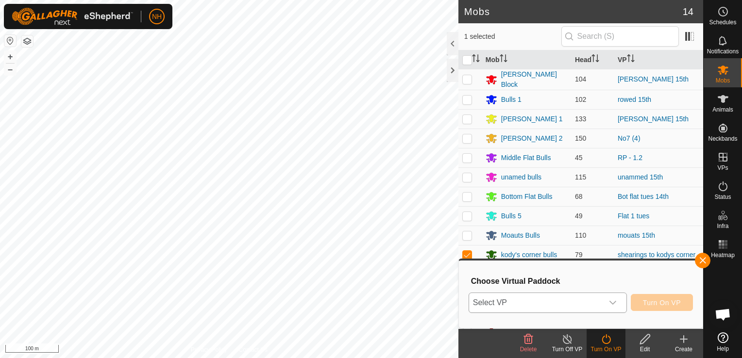
click at [534, 300] on span "Select VP" at bounding box center [536, 302] width 134 height 19
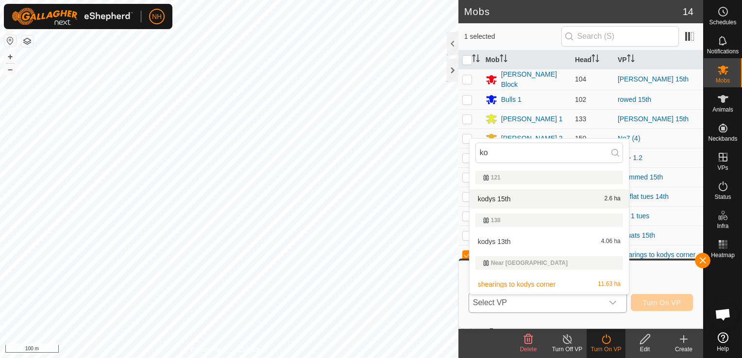
type input "ko"
click at [495, 198] on li "kodys 15th 2.6 ha" at bounding box center [548, 198] width 159 height 19
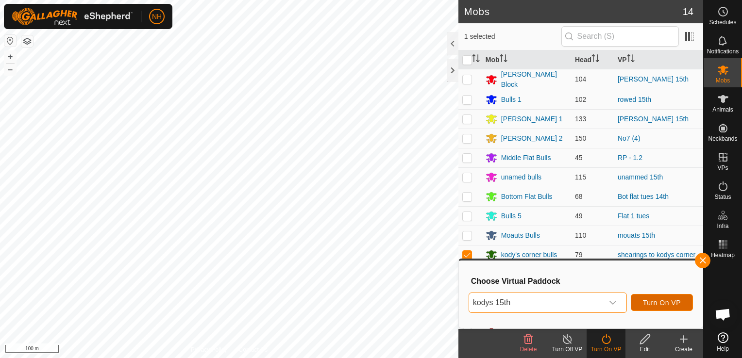
click at [664, 299] on span "Turn On VP" at bounding box center [662, 303] width 38 height 8
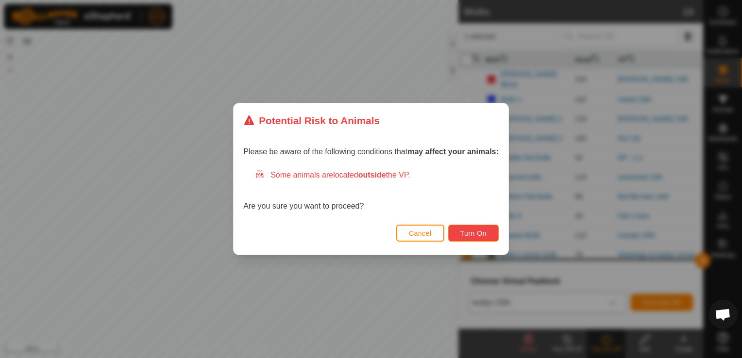
click at [479, 228] on button "Turn On" at bounding box center [473, 233] width 50 height 17
